Goal: Task Accomplishment & Management: Manage account settings

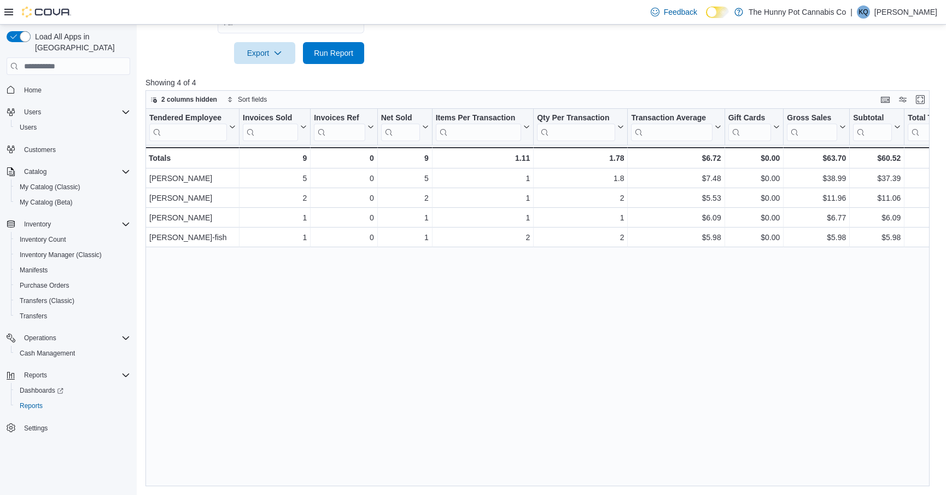
scroll to position [514, 0]
click at [30, 86] on span "Home" at bounding box center [33, 90] width 18 height 9
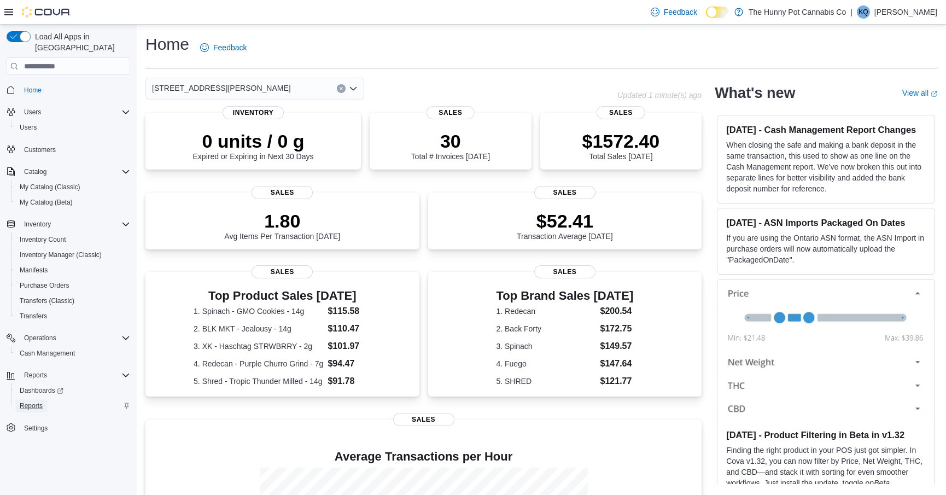
click at [26, 401] on span "Reports" at bounding box center [31, 405] width 23 height 9
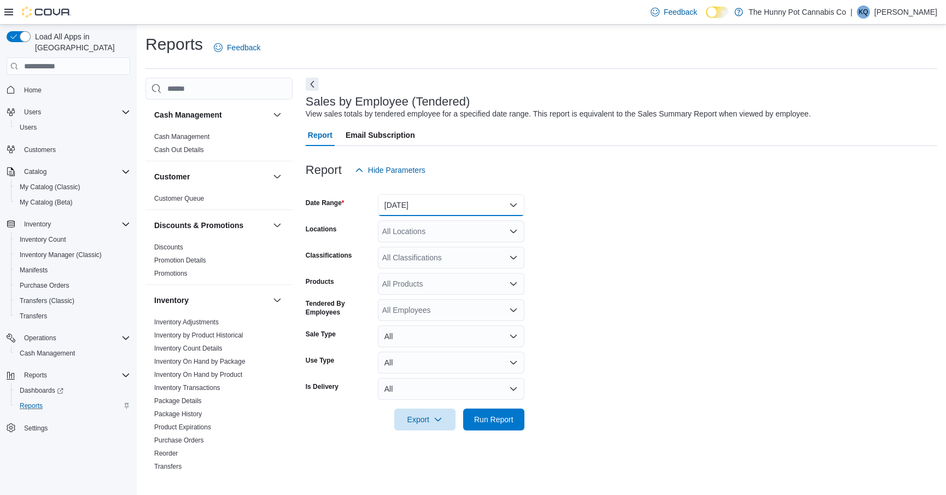
click at [435, 205] on button "[DATE]" at bounding box center [451, 205] width 147 height 22
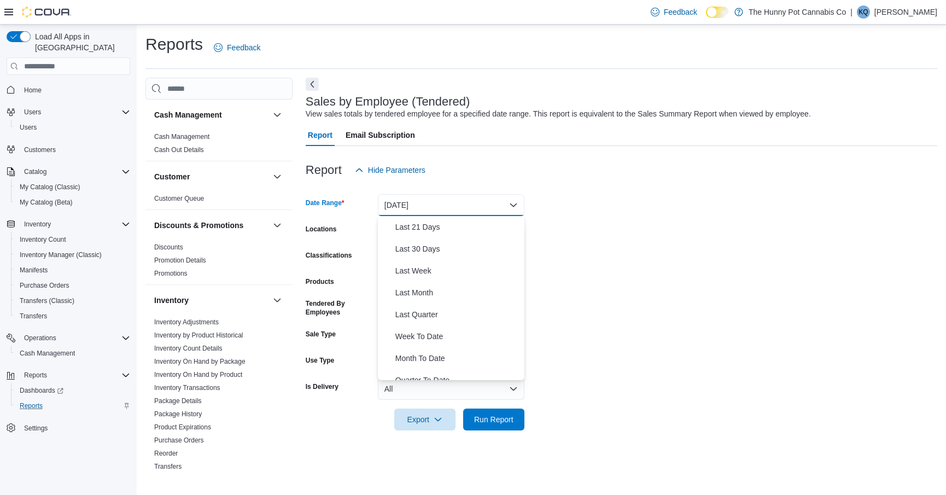
scroll to position [164, 0]
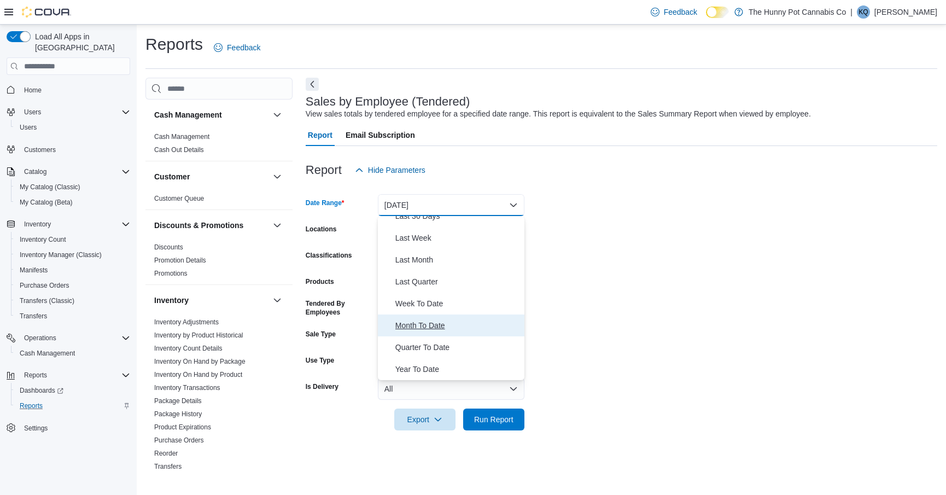
click at [405, 319] on span "Month To Date" at bounding box center [457, 325] width 125 height 13
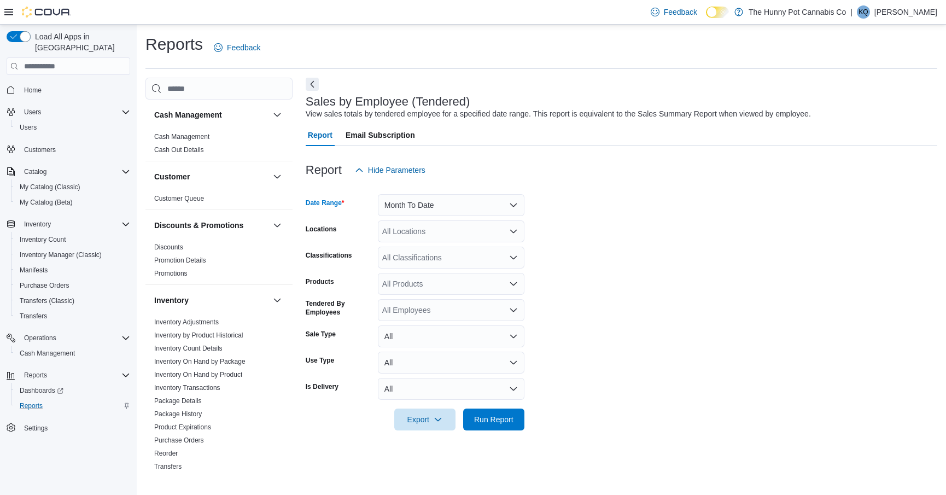
click at [418, 227] on div "All Locations" at bounding box center [451, 231] width 147 height 22
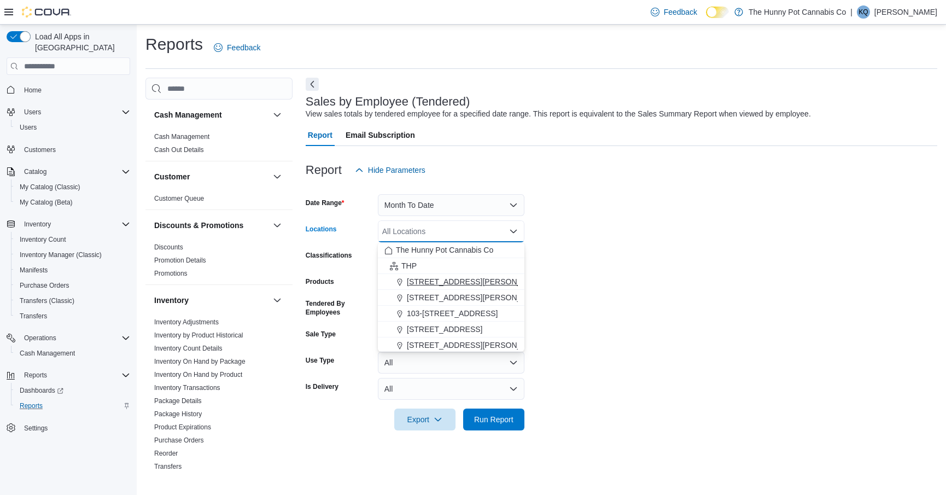
click at [425, 277] on span "[STREET_ADDRESS][PERSON_NAME]" at bounding box center [476, 281] width 139 height 11
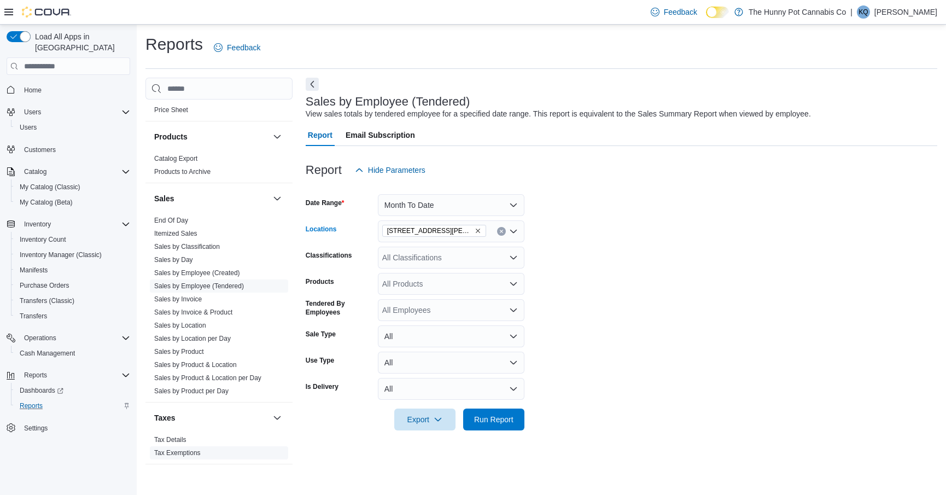
scroll to position [517, 0]
click at [225, 308] on link "Sales by Invoice & Product" at bounding box center [193, 311] width 78 height 8
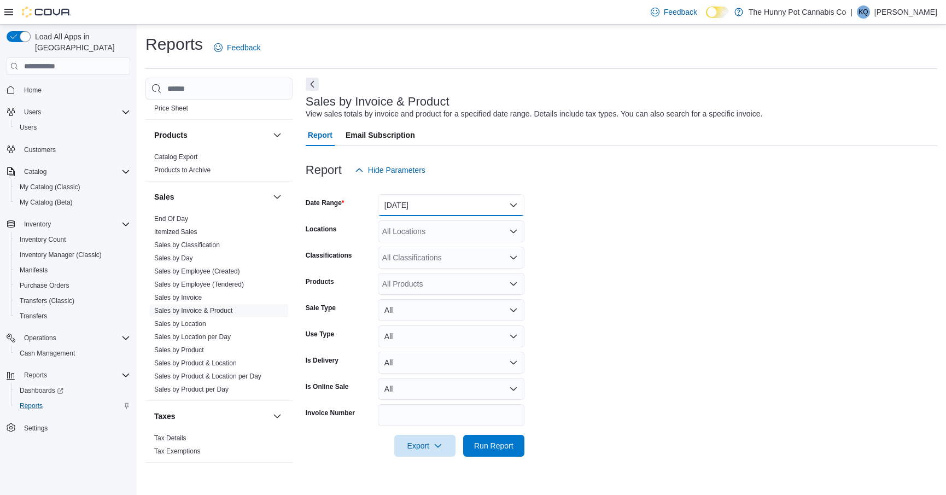
click at [401, 207] on button "[DATE]" at bounding box center [451, 205] width 147 height 22
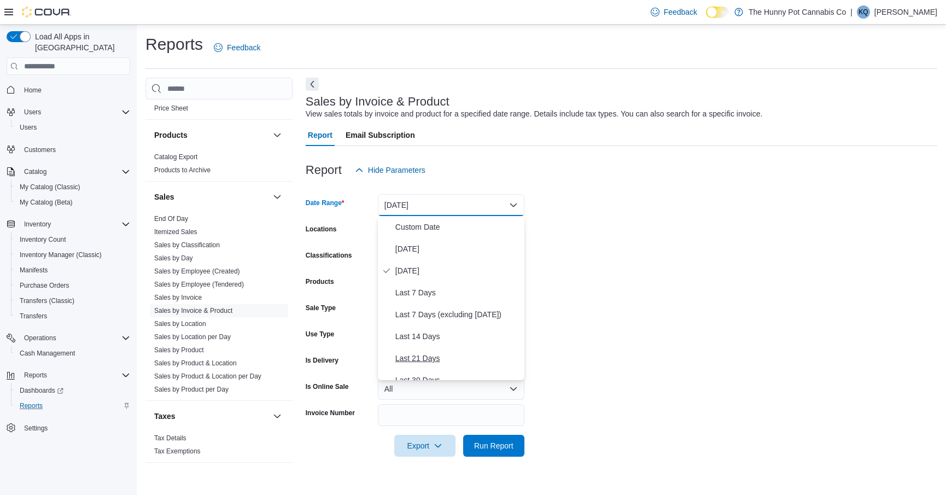
scroll to position [164, 0]
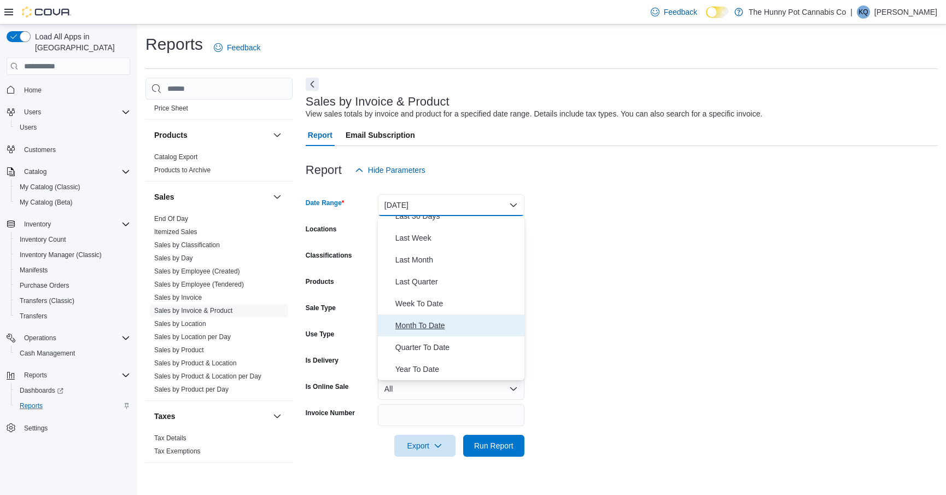
click at [402, 324] on span "Month To Date" at bounding box center [457, 325] width 125 height 13
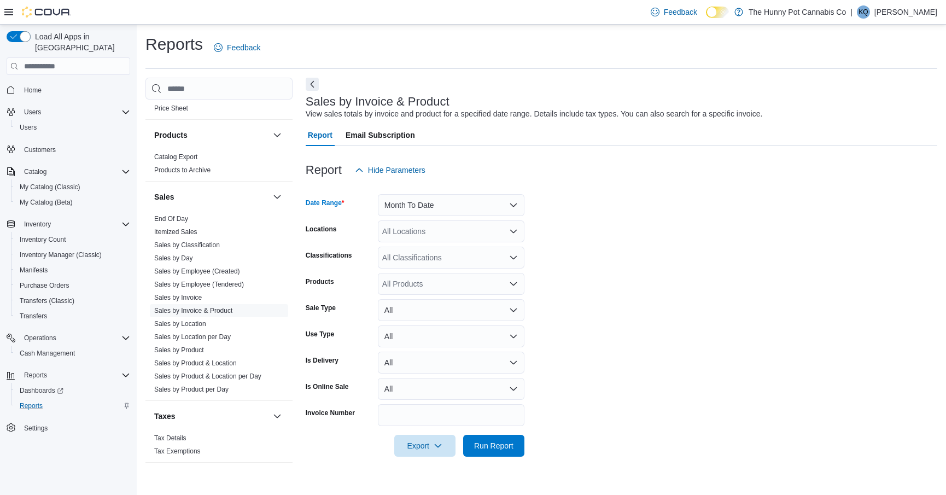
click at [410, 237] on div "All Locations" at bounding box center [451, 231] width 147 height 22
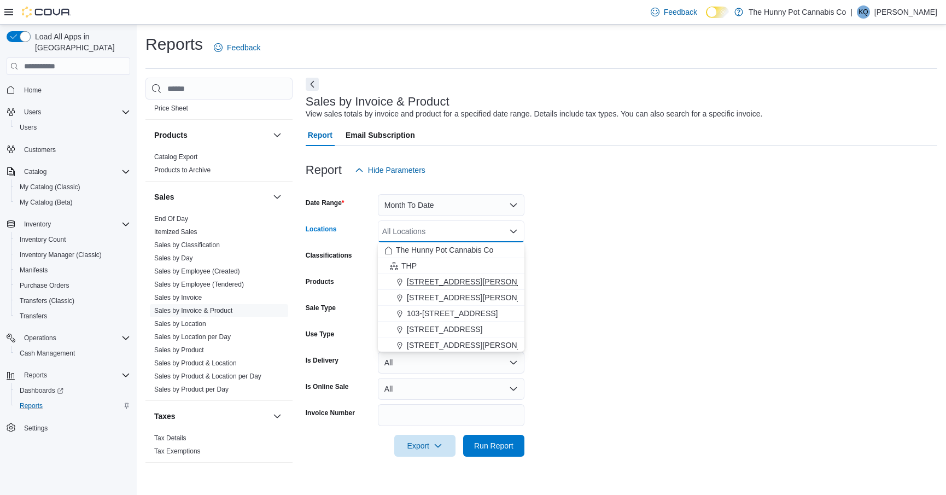
click at [408, 275] on button "[STREET_ADDRESS][PERSON_NAME]" at bounding box center [451, 282] width 147 height 16
click at [593, 201] on form "Date Range Month To Date Locations [STREET_ADDRESS][PERSON_NAME] Combo box. Sel…" at bounding box center [622, 319] width 632 height 276
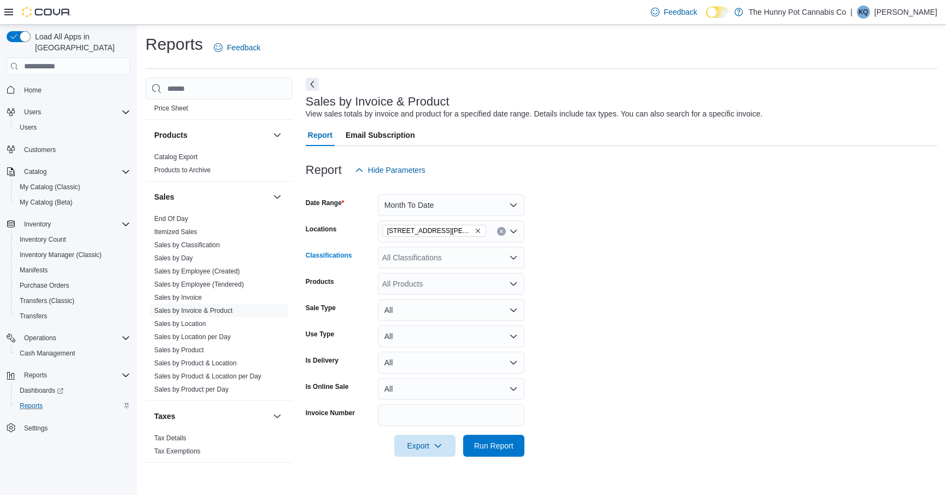
click at [458, 265] on div "All Classifications" at bounding box center [451, 258] width 147 height 22
type input "*******"
click at [453, 275] on div "Lighters" at bounding box center [450, 276] width 133 height 11
click at [486, 447] on span "Run Report" at bounding box center [493, 445] width 39 height 11
click at [310, 81] on button "Next" at bounding box center [312, 83] width 13 height 13
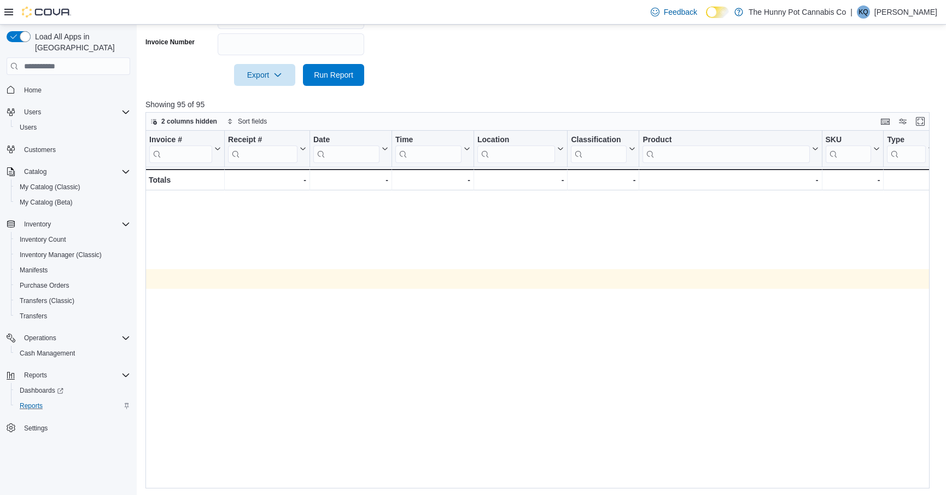
scroll to position [0, 1089]
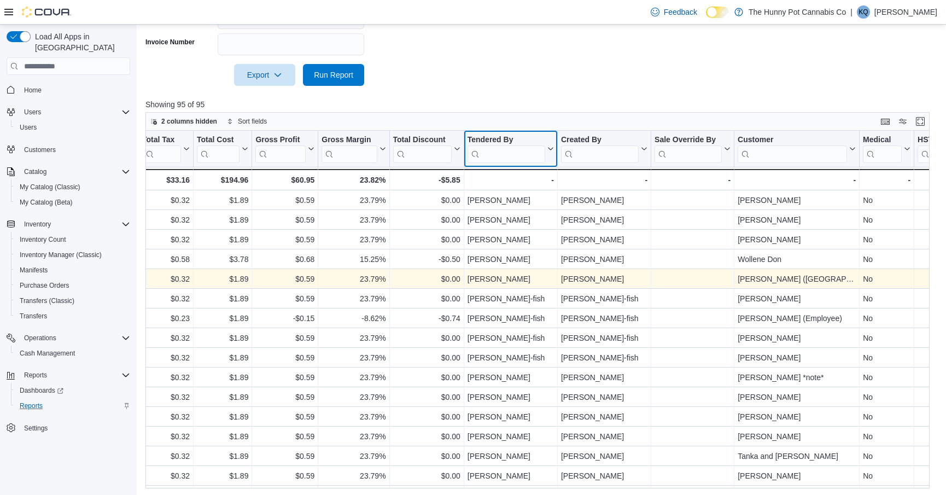
click at [495, 156] on input "search" at bounding box center [507, 154] width 78 height 18
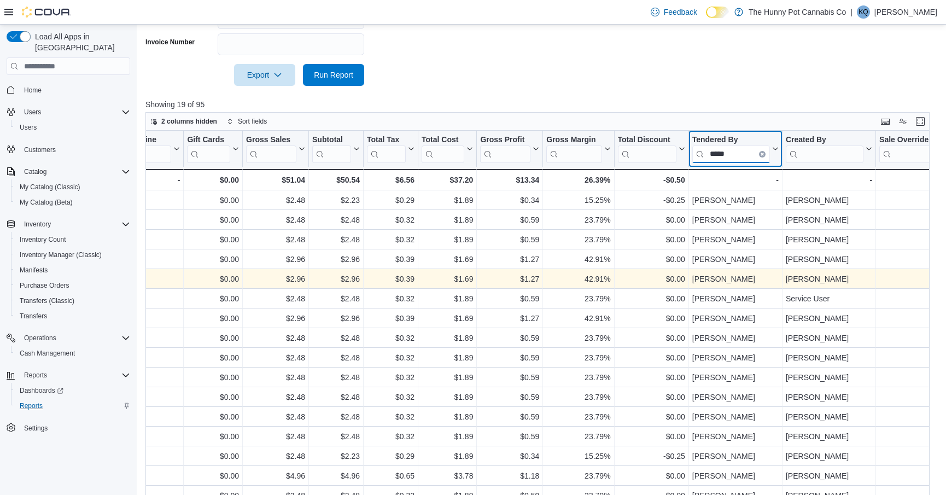
scroll to position [393, 0]
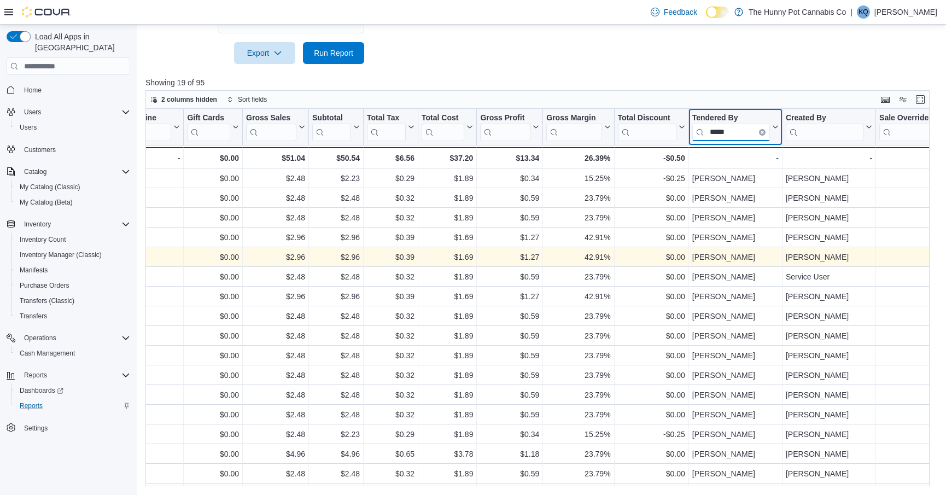
type input "*****"
click at [33, 349] on span "Cash Management" at bounding box center [47, 353] width 55 height 9
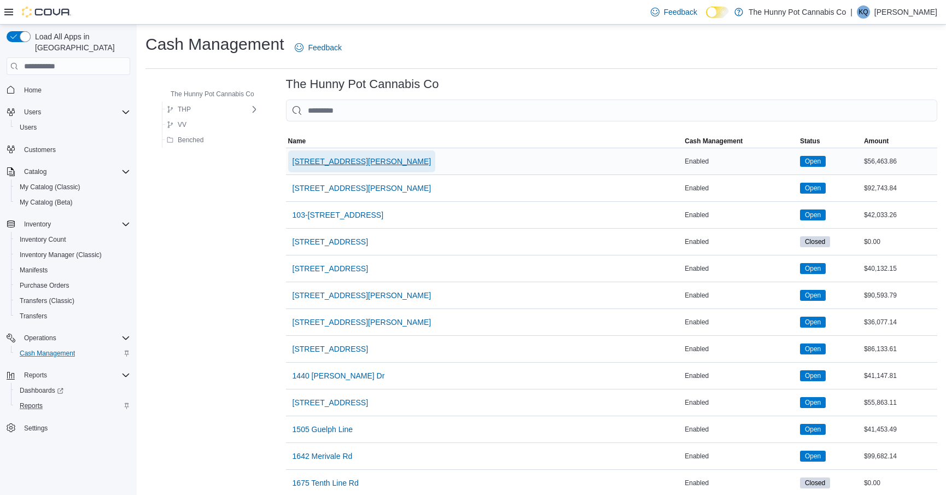
click at [343, 170] on span "[STREET_ADDRESS][PERSON_NAME]" at bounding box center [362, 161] width 139 height 22
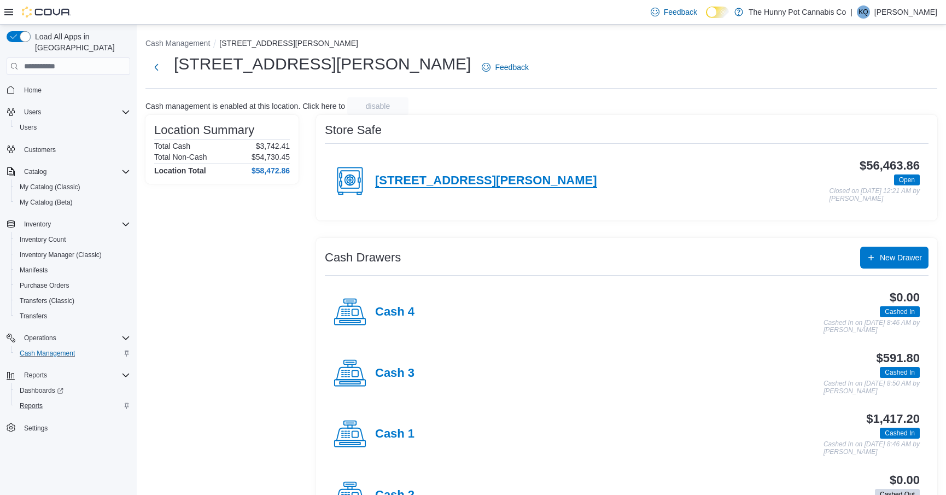
click at [464, 174] on h4 "[STREET_ADDRESS][PERSON_NAME]" at bounding box center [486, 181] width 222 height 14
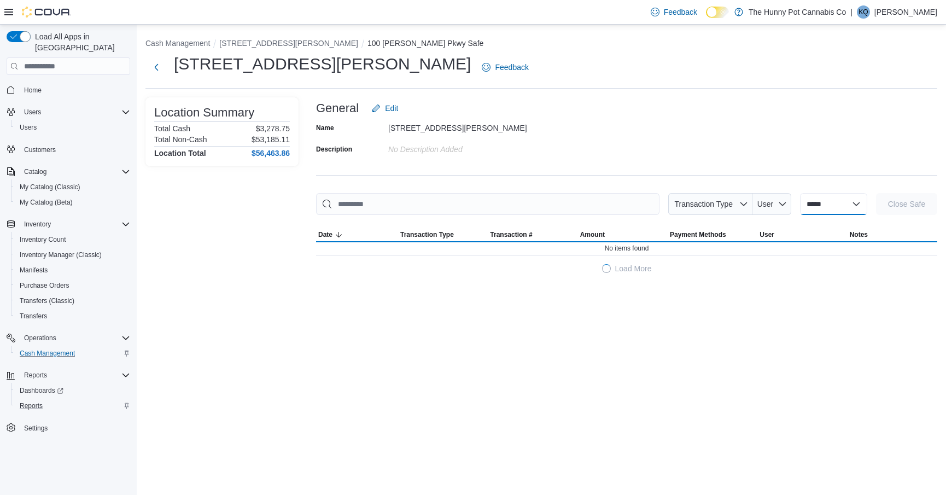
click at [813, 196] on select "**********" at bounding box center [833, 204] width 67 height 22
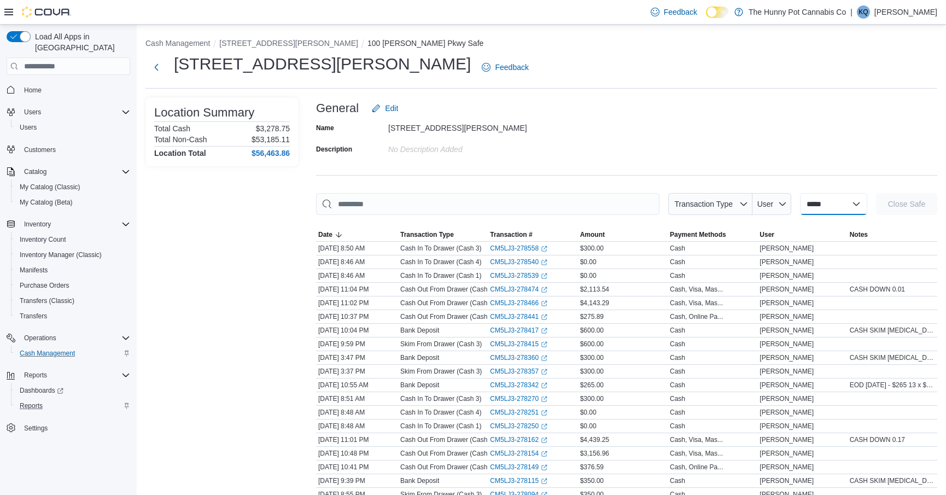
select select "**********"
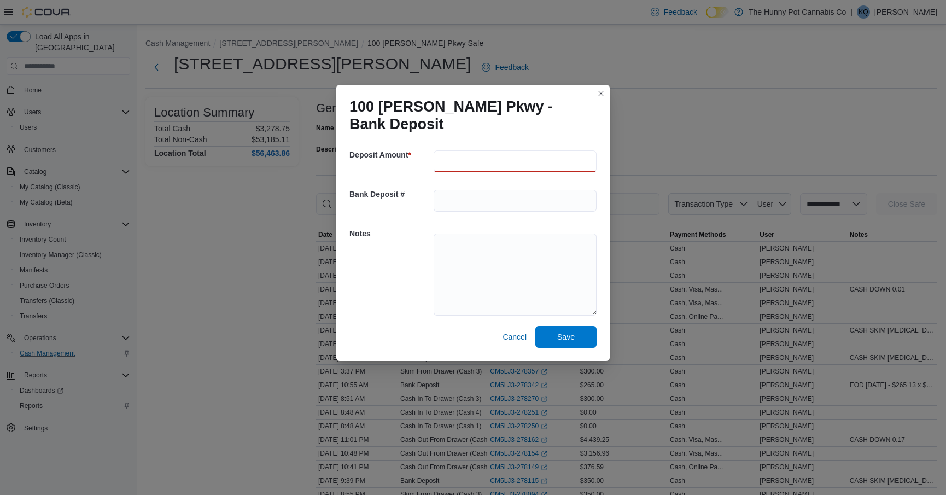
click at [470, 169] on input "number" at bounding box center [515, 161] width 163 height 22
type input "***"
click at [476, 261] on textarea at bounding box center [515, 275] width 163 height 82
paste textarea "******* *******"
type textarea "**********"
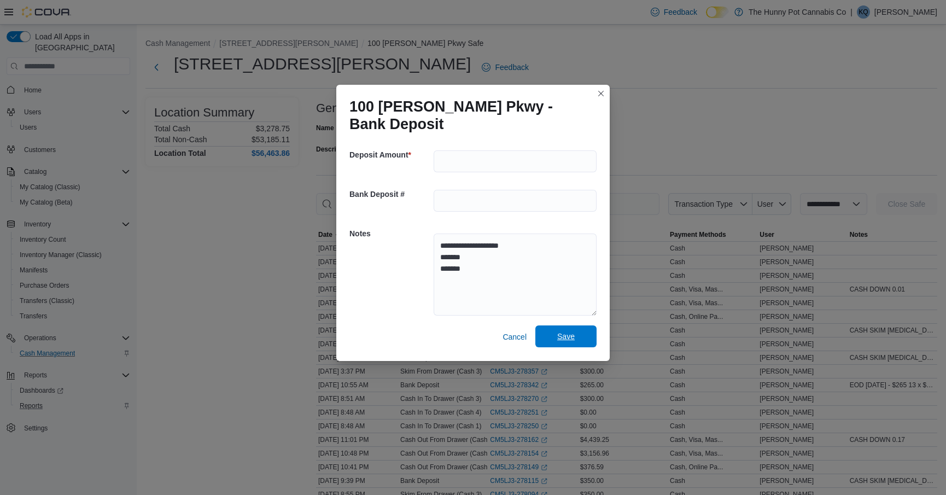
click at [558, 346] on span "Save" at bounding box center [566, 336] width 48 height 22
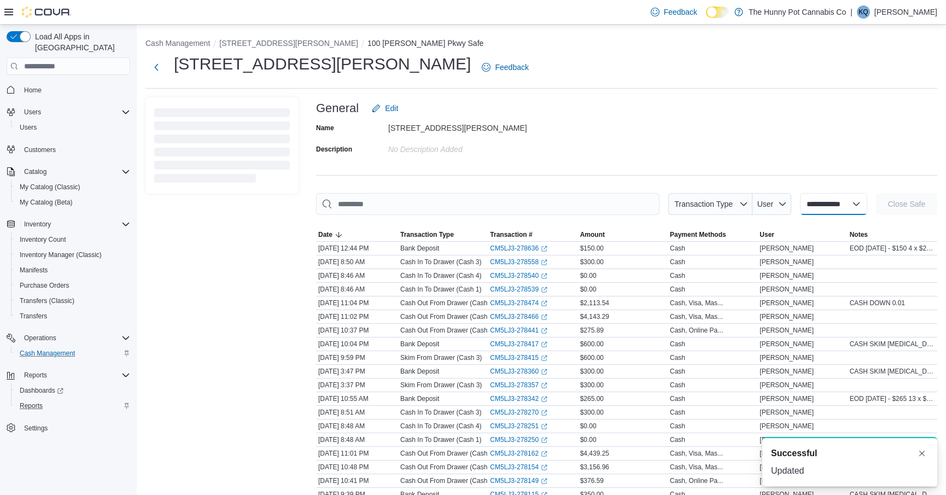
select select
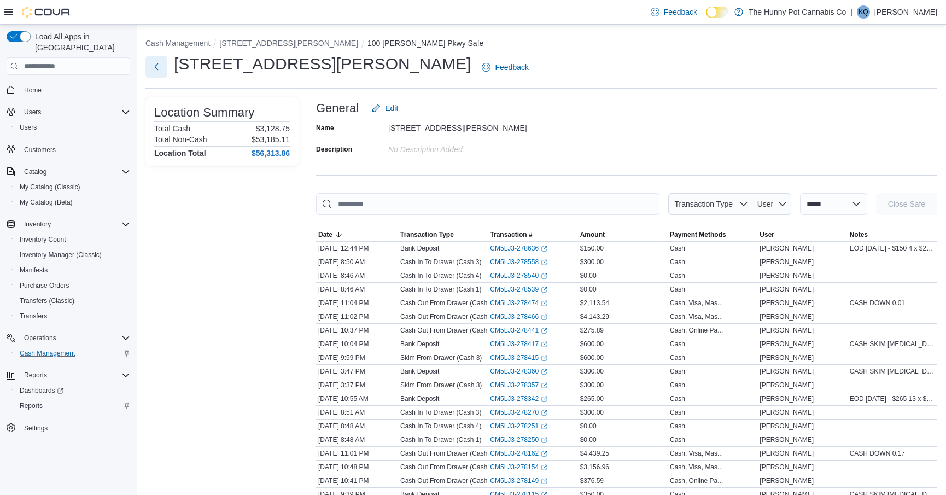
click at [157, 68] on button "Next" at bounding box center [156, 67] width 22 height 22
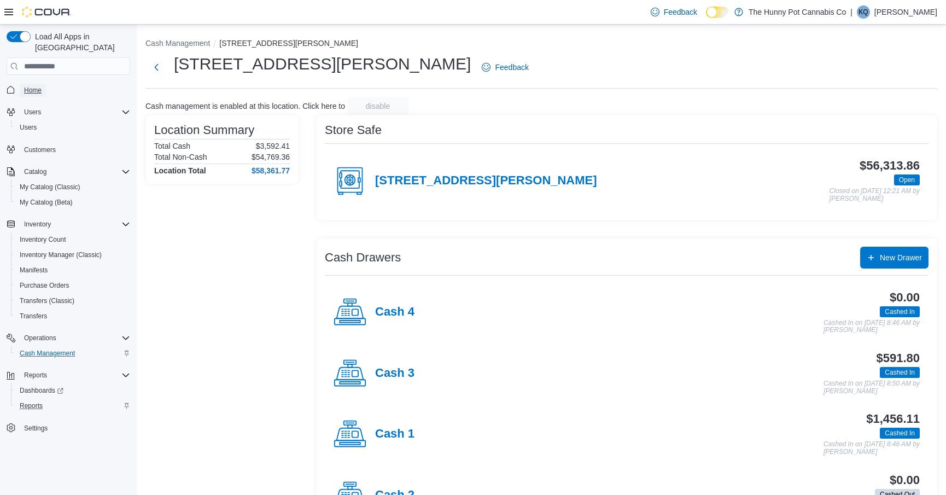
click at [32, 86] on span "Home" at bounding box center [33, 90] width 18 height 9
